Goal: Find specific page/section: Find specific page/section

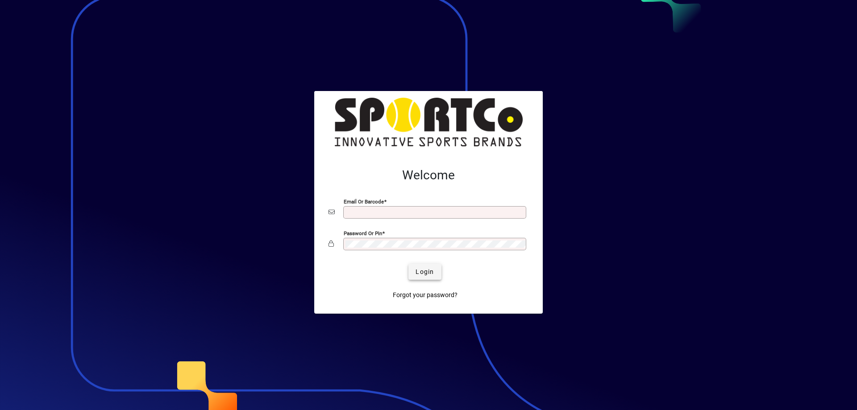
type input "**********"
click at [424, 273] on span "Login" at bounding box center [425, 271] width 18 height 9
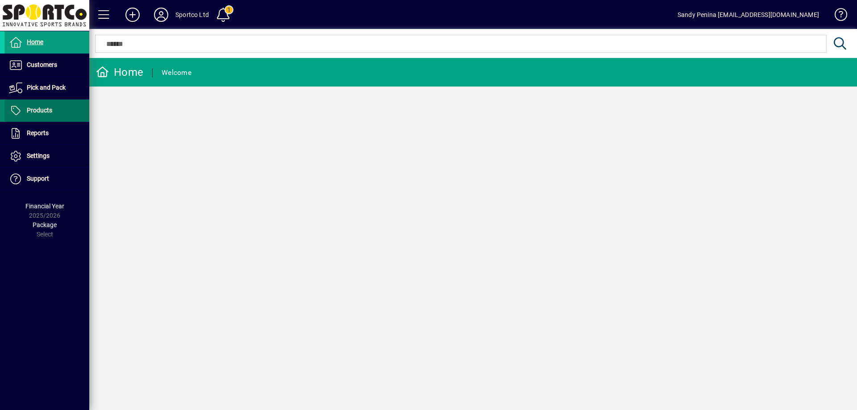
click at [34, 108] on span "Products" at bounding box center [39, 110] width 25 height 7
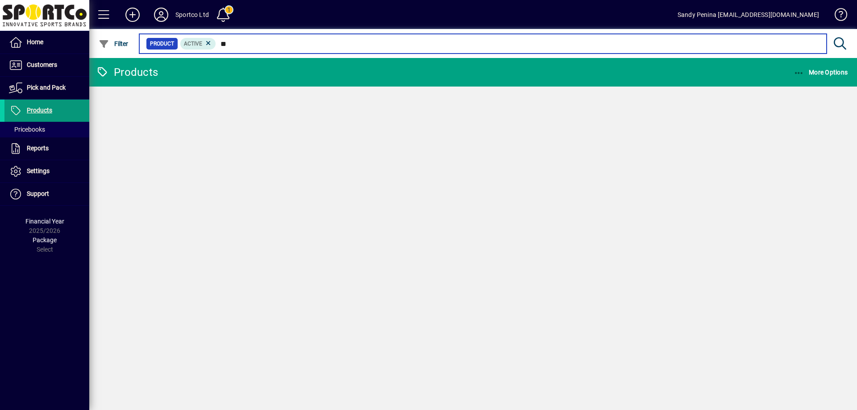
type input "***"
